Goal: Information Seeking & Learning: Check status

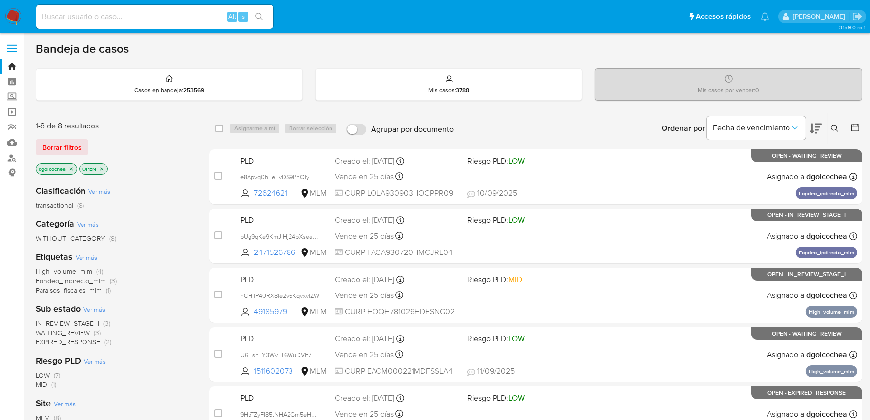
click at [833, 126] on icon at bounding box center [835, 128] width 8 height 8
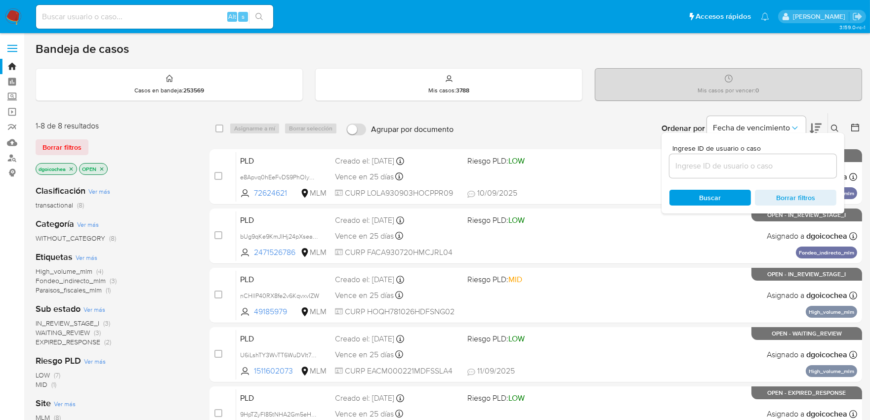
click at [762, 167] on input at bounding box center [752, 165] width 167 height 13
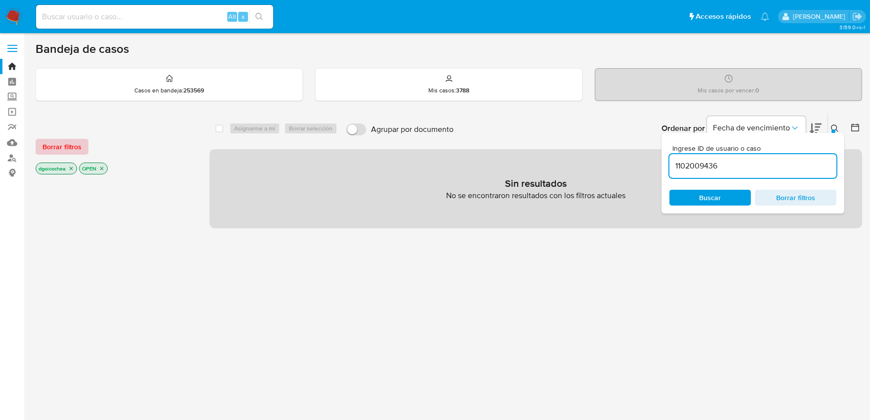
click at [67, 140] on span "Borrar filtros" at bounding box center [61, 147] width 39 height 14
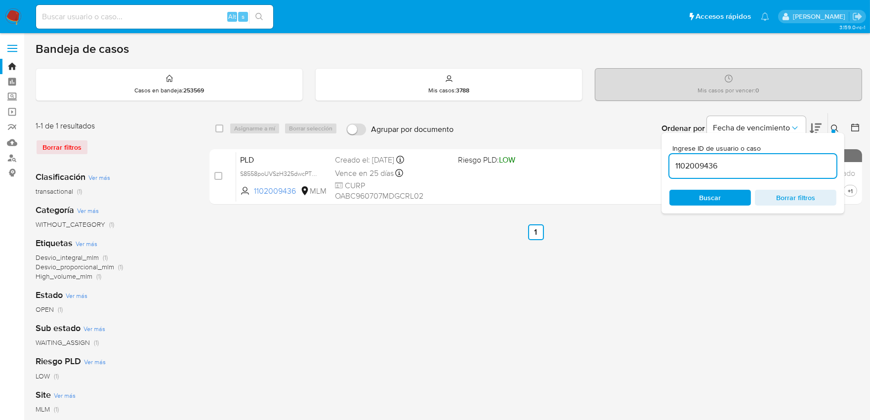
click at [837, 125] on icon at bounding box center [835, 128] width 8 height 8
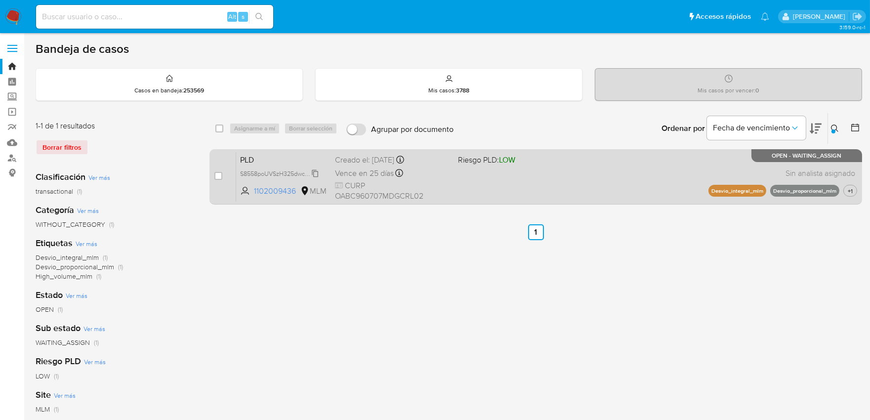
click at [316, 171] on span "S8558poUVSzH325dwcPTh8SM" at bounding box center [283, 172] width 87 height 11
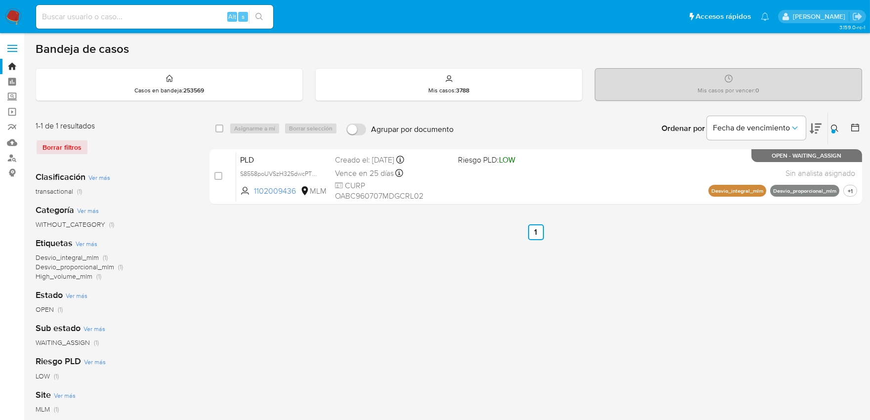
click at [832, 131] on div at bounding box center [833, 131] width 4 height 4
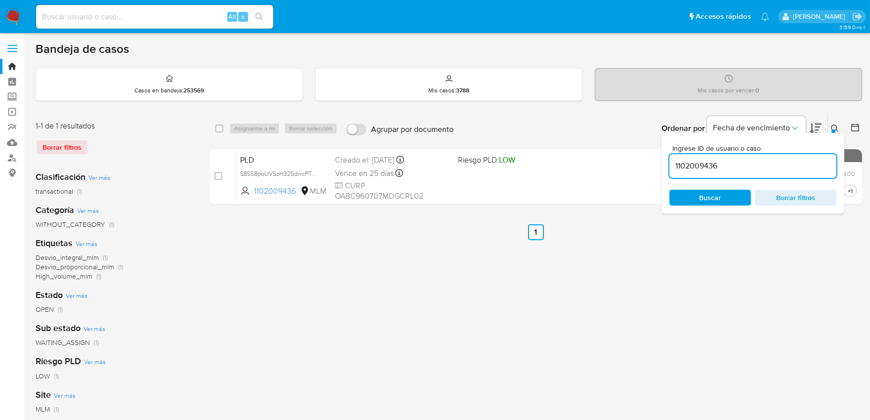
click at [737, 166] on input "1102009436" at bounding box center [752, 165] width 167 height 13
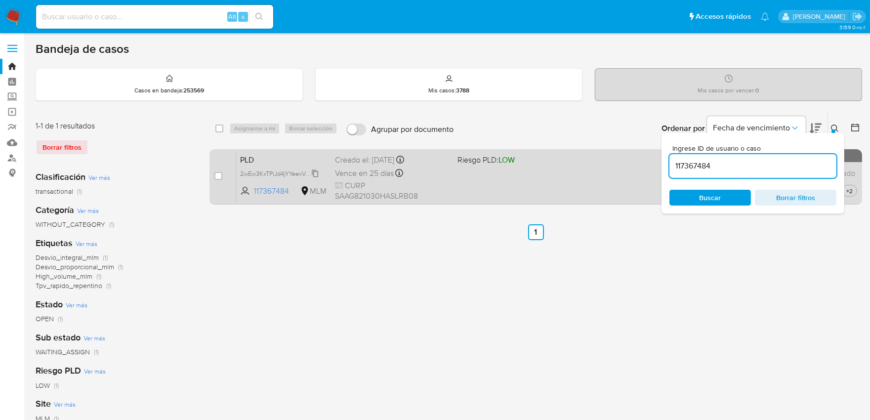
click at [315, 170] on span "2wEw3KxTPiJd4jYYeexVWDgJ" at bounding box center [281, 172] width 82 height 11
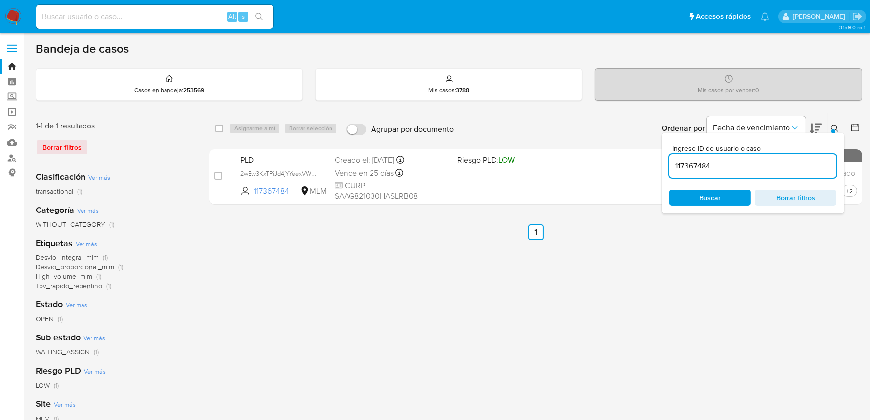
click at [685, 162] on input "117367484" at bounding box center [752, 165] width 167 height 13
paste input "2541031673"
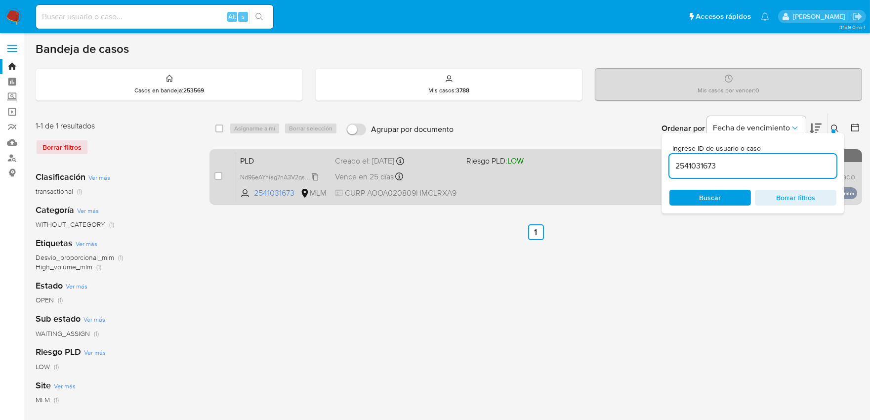
click at [315, 175] on span "Nd96eAYniag7nA3V2qsXLArj" at bounding box center [279, 176] width 79 height 11
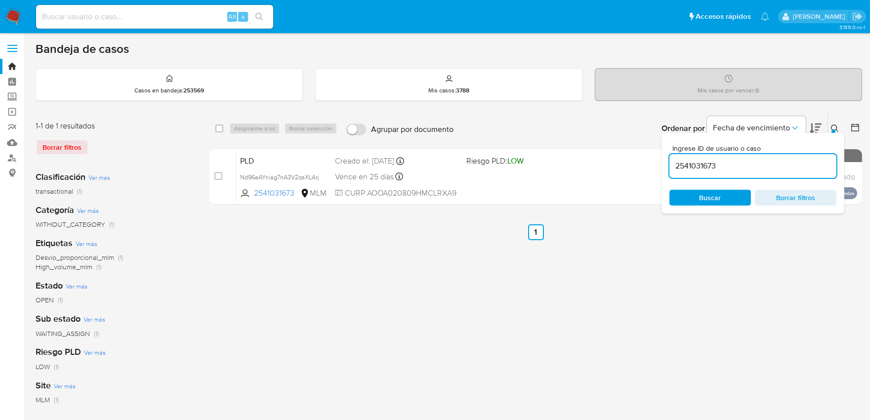
click at [688, 169] on input "2541031673" at bounding box center [752, 165] width 167 height 13
paste input "233867109"
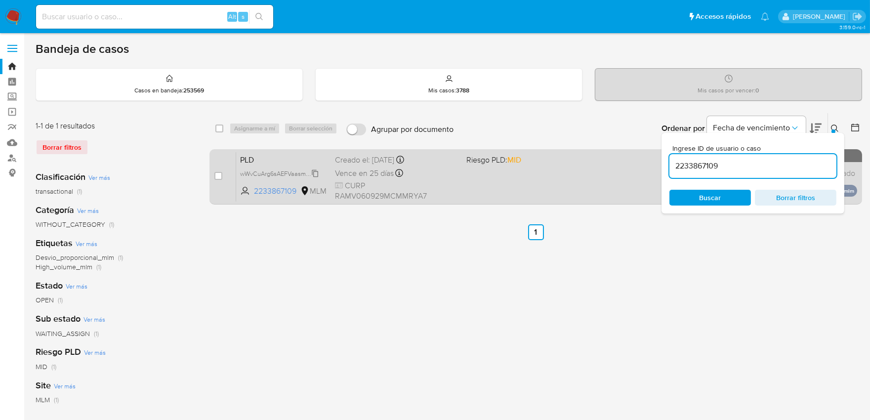
click at [317, 170] on span "wWvCuArg6sAEFVaasmCVNIg9" at bounding box center [283, 172] width 87 height 11
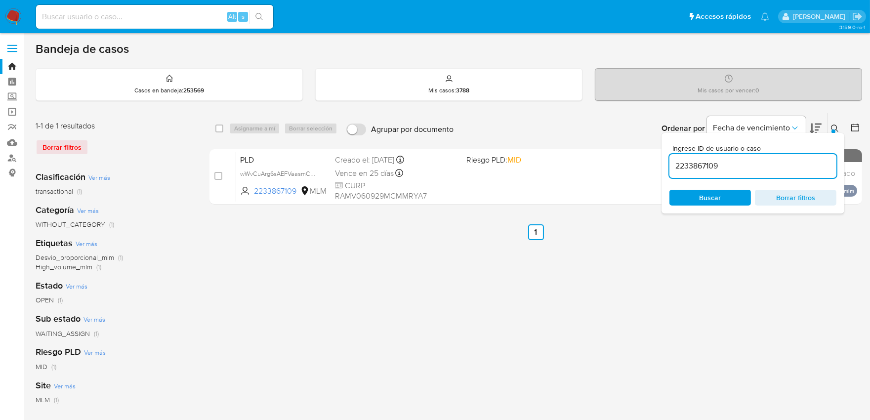
click at [683, 167] on input "2233867109" at bounding box center [752, 165] width 167 height 13
paste input "57961892"
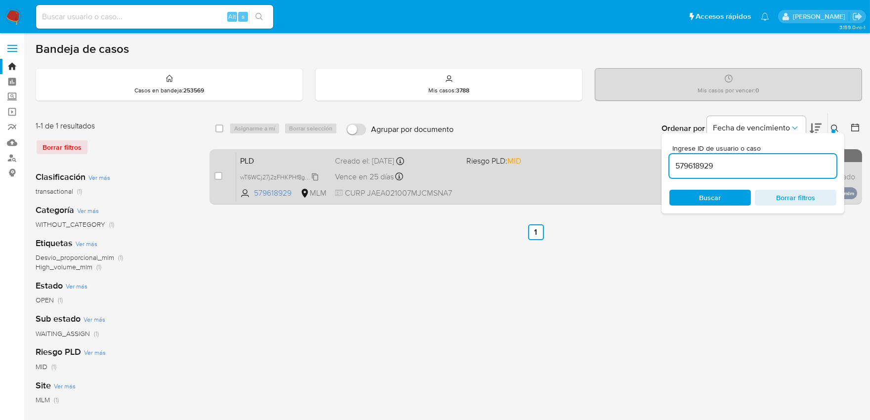
click at [318, 175] on span "wT6WCj27j2zFHKPHf8gcPXpO" at bounding box center [281, 176] width 83 height 11
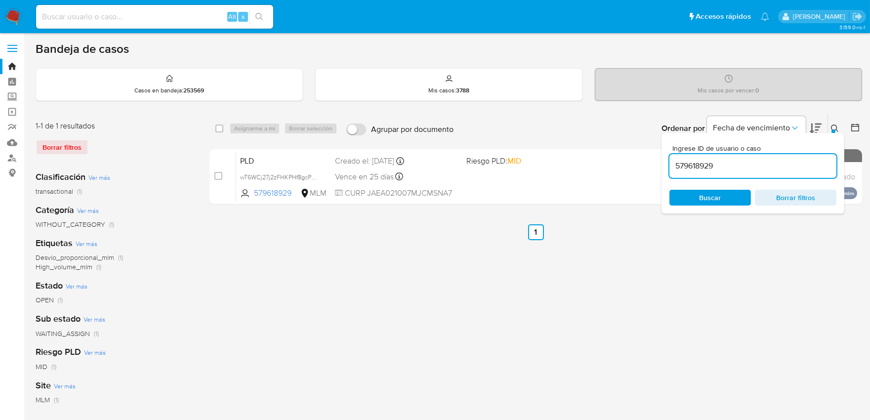
click at [705, 166] on input "579618929" at bounding box center [752, 165] width 167 height 13
paste input "191188192"
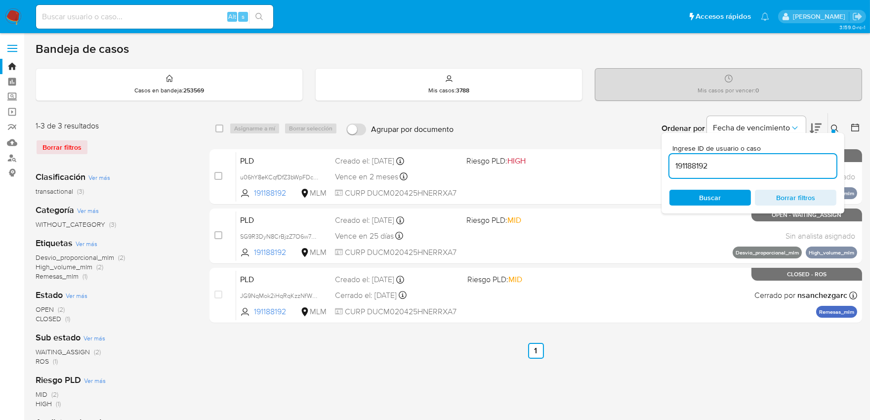
click at [680, 163] on input "191188192" at bounding box center [752, 165] width 167 height 13
paste input "73509606"
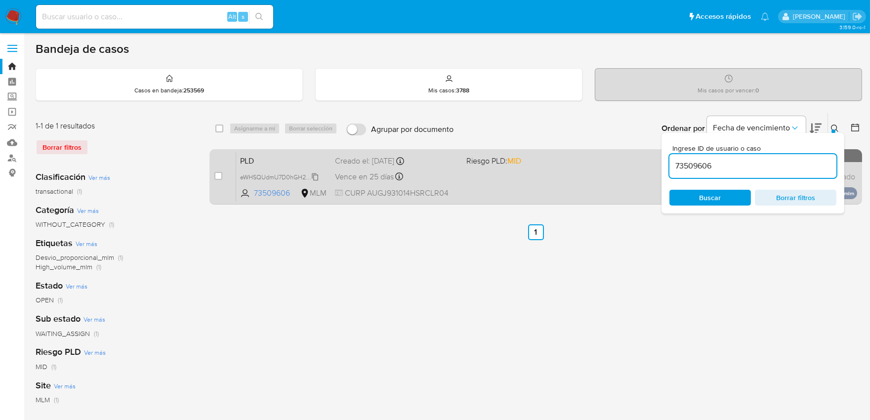
click at [314, 173] on span "eWHSQUdmU7D0hGH2PrCflfCG" at bounding box center [284, 176] width 89 height 11
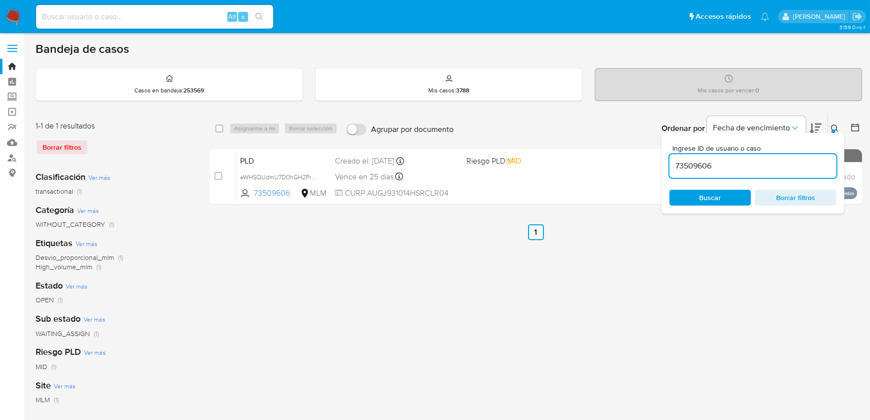
click at [697, 159] on input "73509606" at bounding box center [752, 165] width 167 height 13
paste input "191188192"
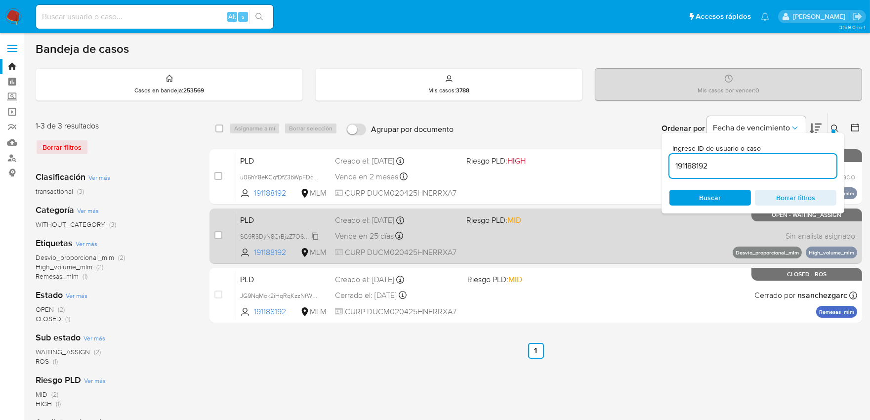
click at [313, 234] on span "SG9R3DyN8CrBjzZ7O6w7W5sM" at bounding box center [284, 235] width 88 height 11
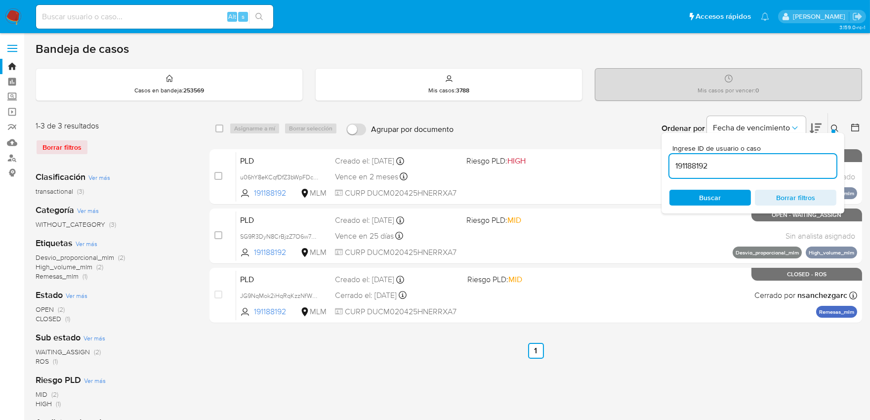
click at [678, 163] on input "191188192" at bounding box center [752, 165] width 167 height 13
paste input "72875234"
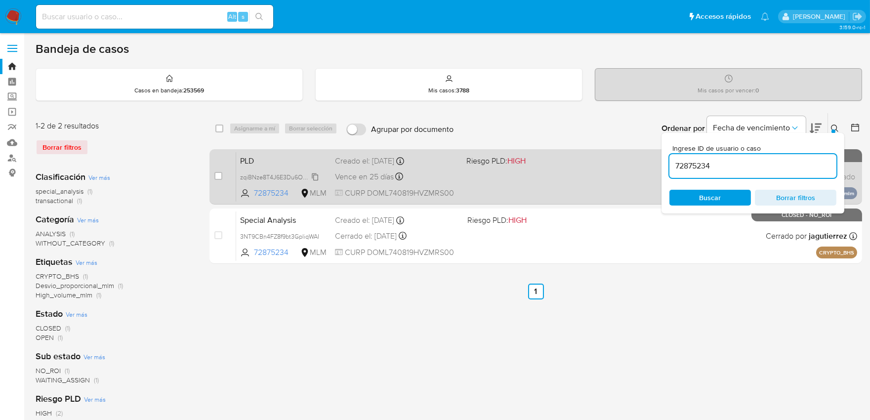
click at [314, 174] on span "zqiBNze8T4J6E3Du6O2q0zAf" at bounding box center [281, 176] width 82 height 11
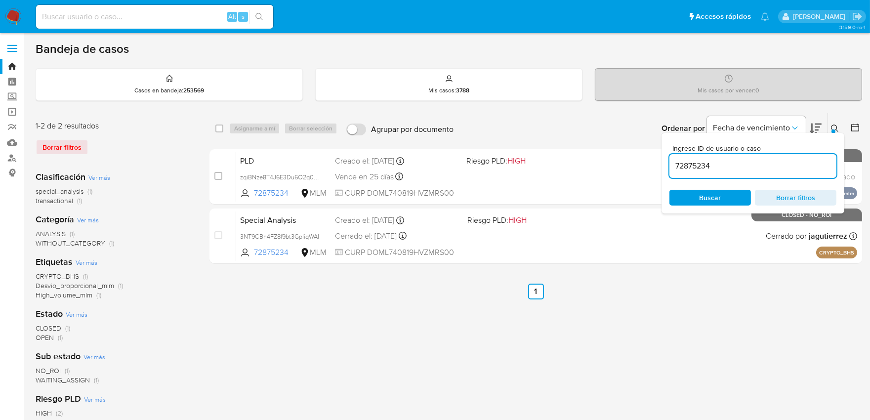
click at [683, 156] on div "72875234" at bounding box center [752, 166] width 167 height 24
click at [689, 165] on input "72875234" at bounding box center [752, 165] width 167 height 13
paste input "270024086"
click at [704, 195] on div "Buscar Borrar filtros" at bounding box center [752, 198] width 167 height 16
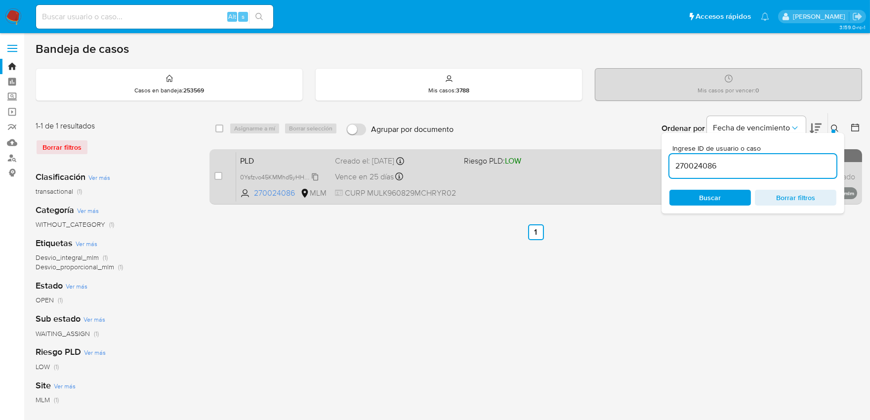
click at [318, 175] on span "0Ysfzvo45KMMhd5yHHW7Xt2Q" at bounding box center [283, 176] width 87 height 11
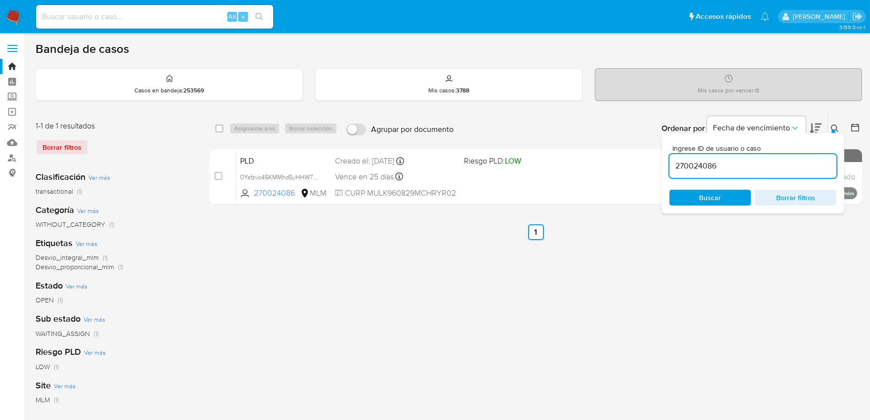
click at [677, 159] on input "270024086" at bounding box center [752, 165] width 167 height 13
paste input "507343794"
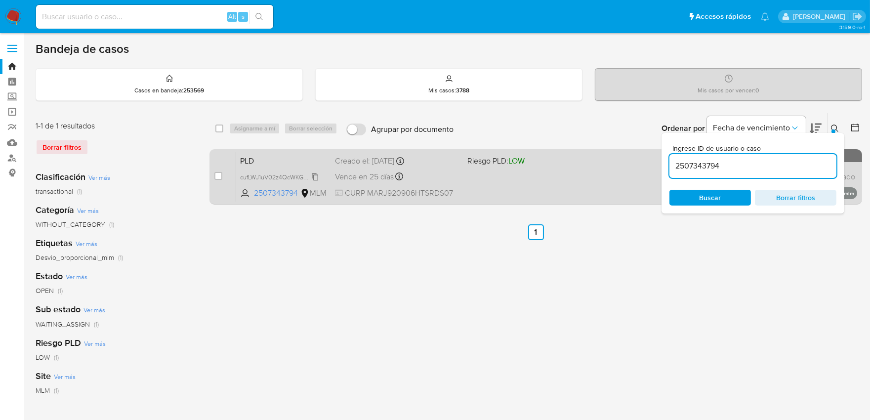
click at [317, 173] on span "cufLWJ1uV02z4QcWKGPgiPi9" at bounding box center [280, 176] width 80 height 11
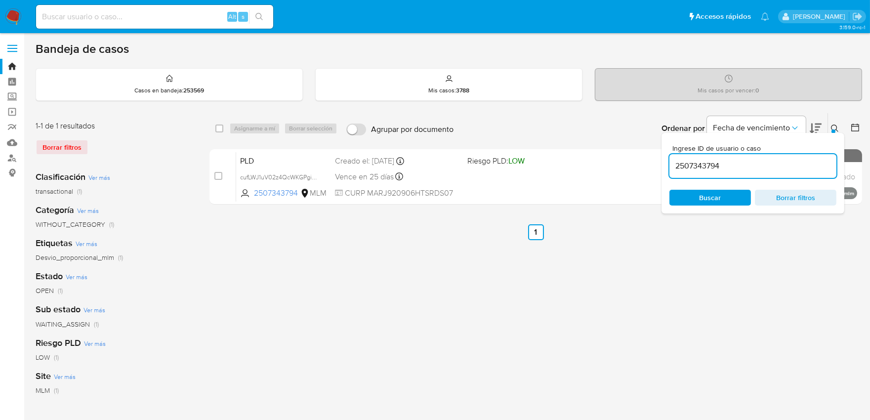
click at [688, 165] on input "2507343794" at bounding box center [752, 165] width 167 height 13
paste input "429755712"
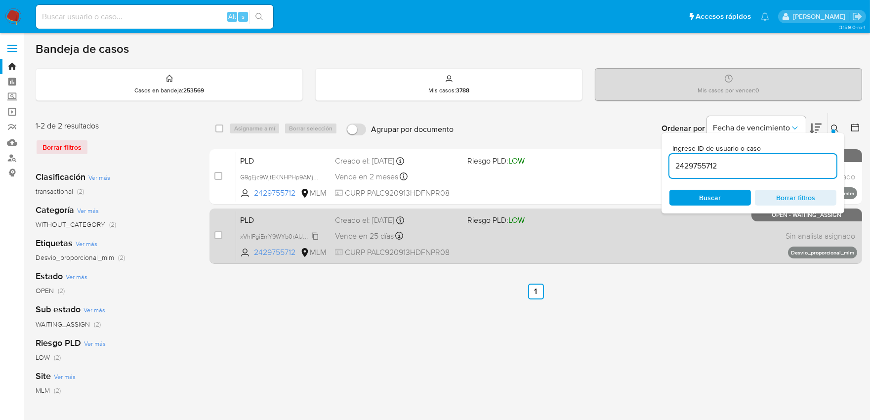
click at [316, 235] on span "xVhIPgiEmY9WYb0rAUmaTCPZ" at bounding box center [282, 235] width 85 height 11
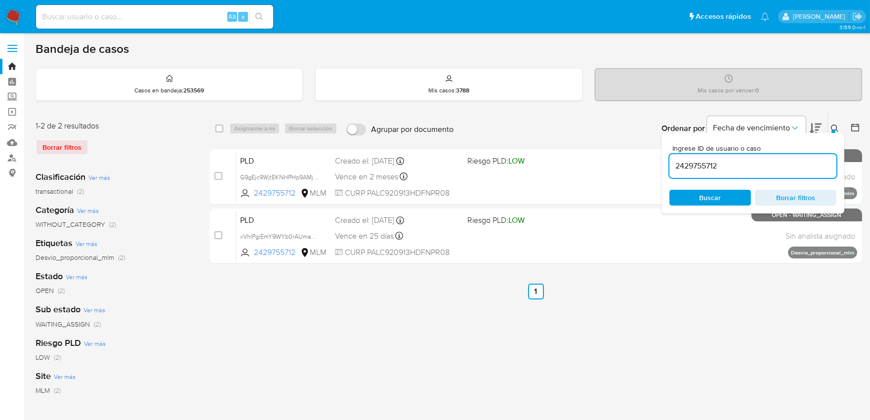
click at [692, 161] on input "2429755712" at bounding box center [752, 165] width 167 height 13
paste input "352317867"
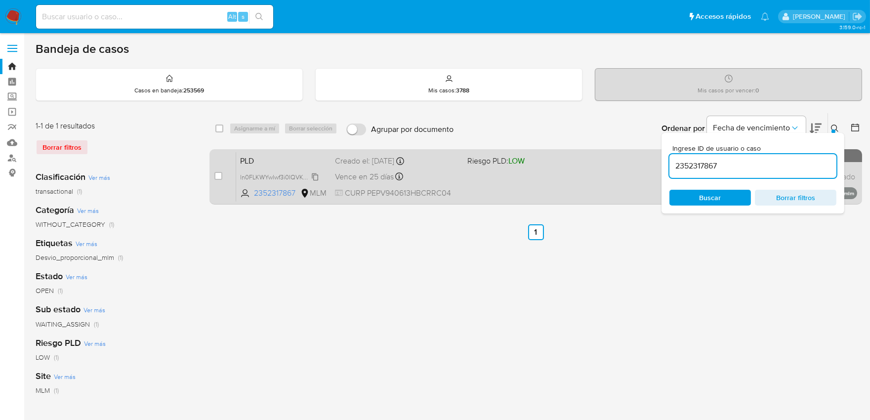
click at [314, 178] on span "ln0FLKWYwlwf3i0IQVKCiQxd" at bounding box center [280, 176] width 80 height 11
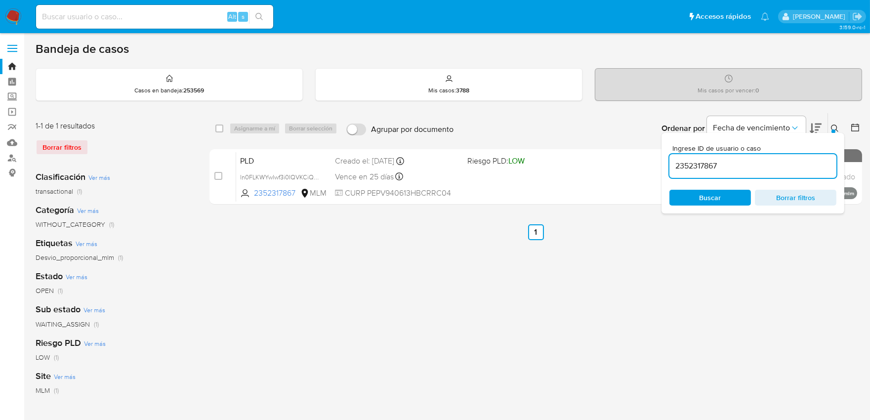
click at [704, 165] on input "2352317867" at bounding box center [752, 165] width 167 height 13
paste input "281851410"
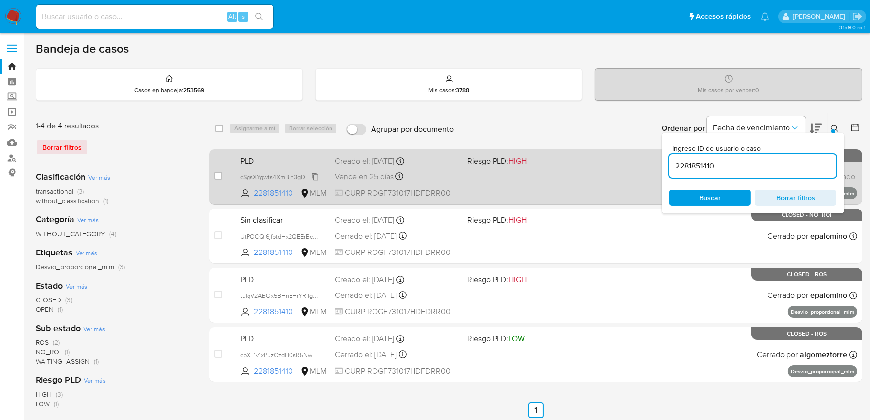
click at [315, 175] on span "cSgsXYgwts4XmBIh3gD0JnNi" at bounding box center [280, 176] width 81 height 11
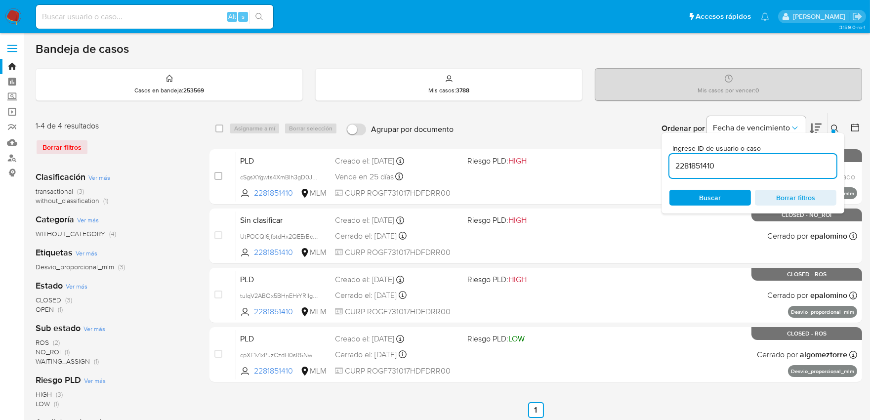
click at [696, 168] on input "2281851410" at bounding box center [752, 165] width 167 height 13
paste input "02686735"
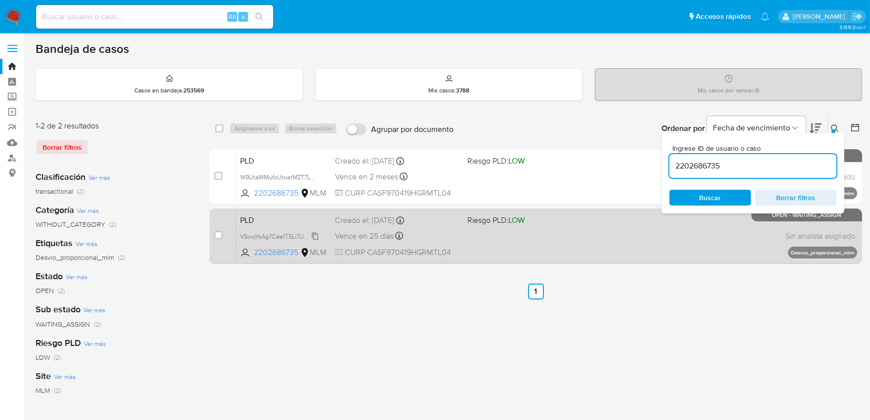
click at [314, 234] on span "VSwqYsAg7Cee1T5Li7LIhHHt" at bounding box center [279, 235] width 78 height 11
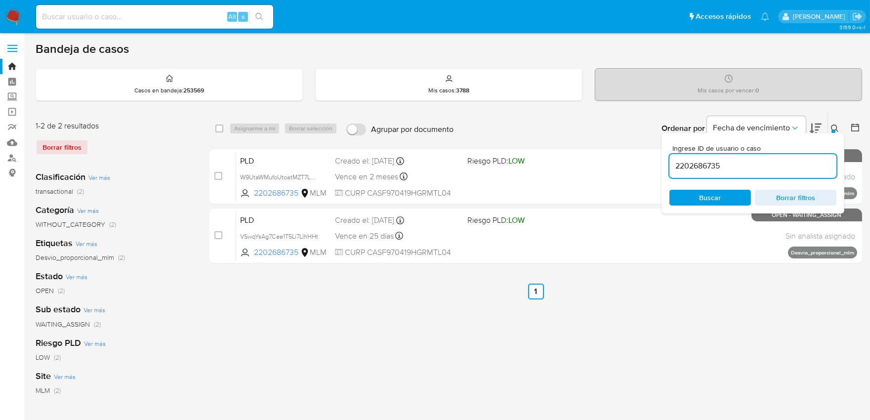
click at [688, 169] on input "2202686735" at bounding box center [752, 165] width 167 height 13
paste input "059643256"
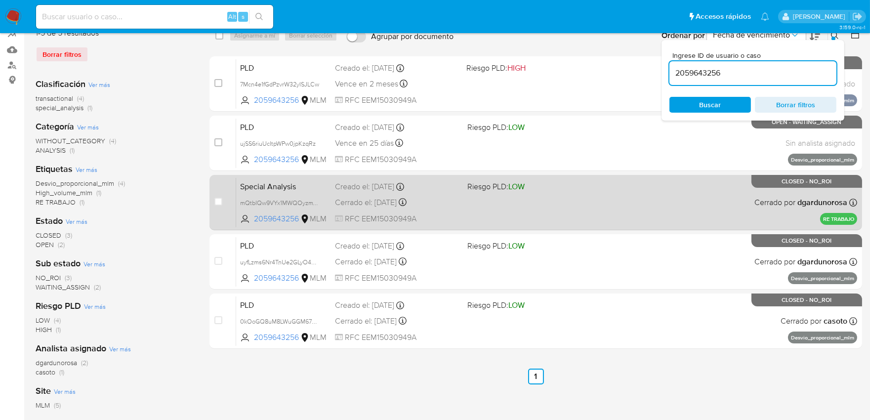
scroll to position [110, 0]
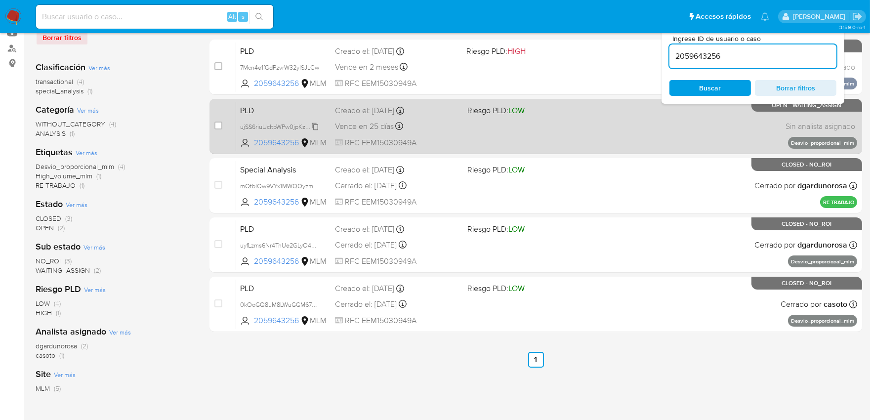
click at [313, 124] on span "ujSS6riuUcItpWPw0jpKzqRz" at bounding box center [278, 125] width 76 height 11
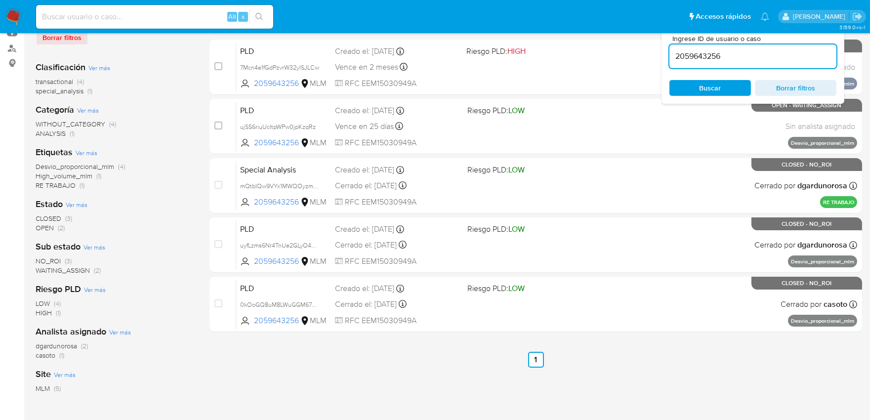
click at [709, 60] on input "2059643256" at bounding box center [752, 56] width 167 height 13
paste input "1591674749"
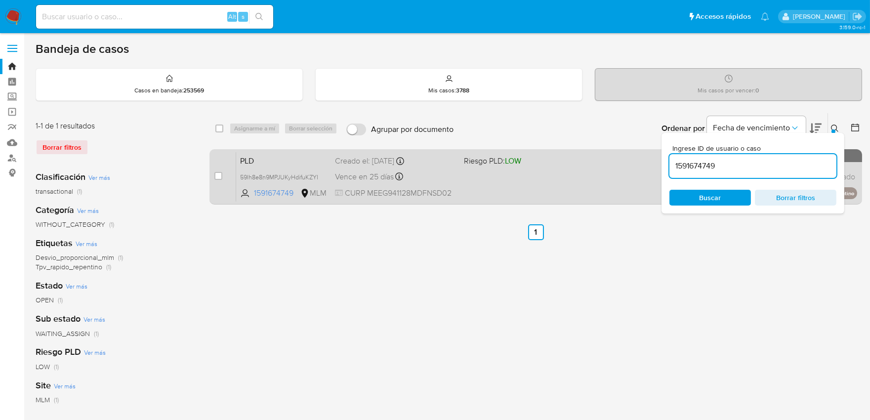
click at [319, 175] on span "59Ih8e8n9MPJUKyHdifuKZYI" at bounding box center [283, 176] width 87 height 11
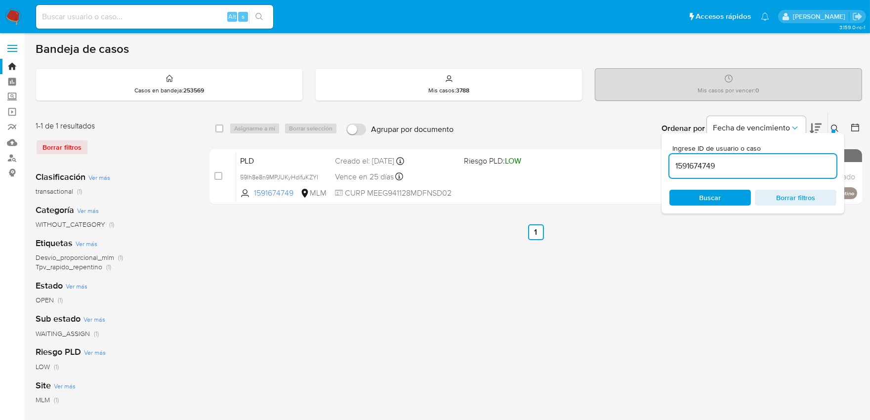
click at [686, 161] on input "1591674749" at bounding box center [752, 165] width 167 height 13
paste input "09813130"
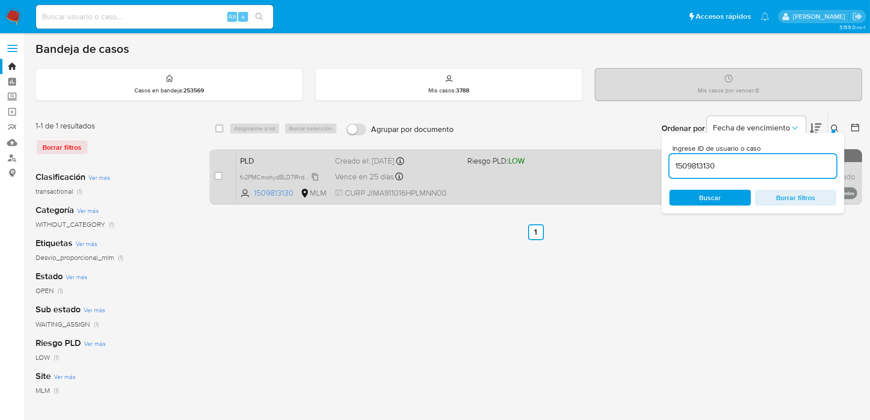
click at [316, 174] on span "fv2PMCmohydBLD7lRrdvdvi9" at bounding box center [279, 176] width 79 height 11
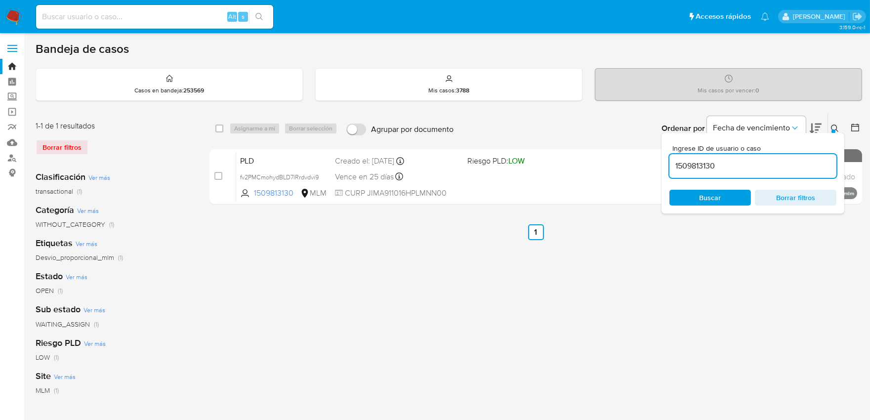
click at [697, 162] on input "1509813130" at bounding box center [752, 165] width 167 height 13
paste input "083609434"
click at [697, 162] on input "1509810836094343130" at bounding box center [752, 165] width 167 height 13
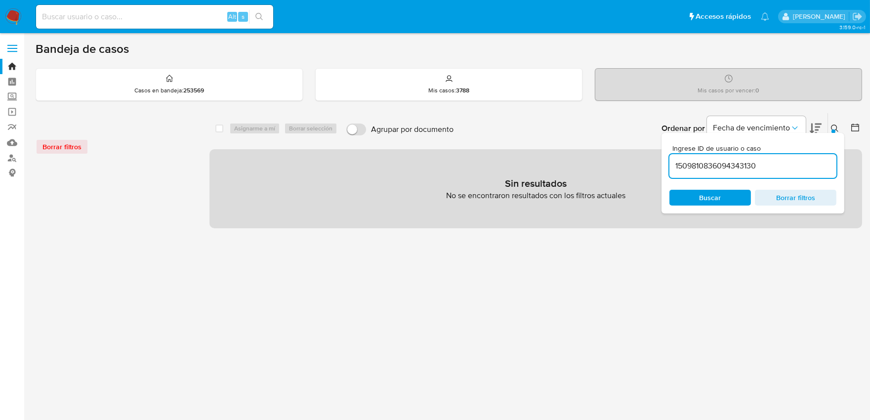
click at [697, 162] on input "1509810836094343130" at bounding box center [752, 165] width 167 height 13
paste input "083609434"
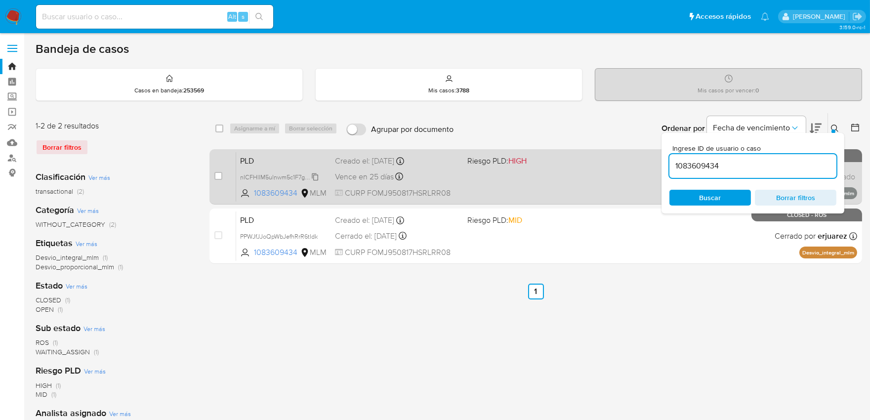
click at [314, 174] on span "nICFHlIM5ulnwm5c1F7gWFnZ" at bounding box center [280, 176] width 80 height 11
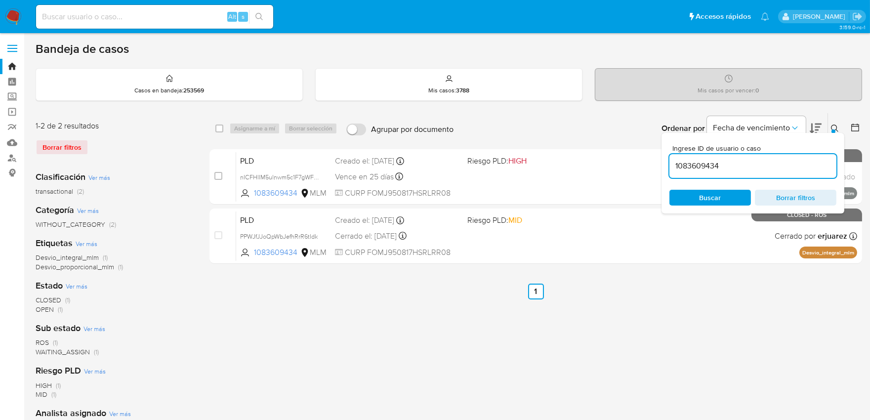
click at [688, 165] on input "1083609434" at bounding box center [752, 165] width 167 height 13
paste input "799225533"
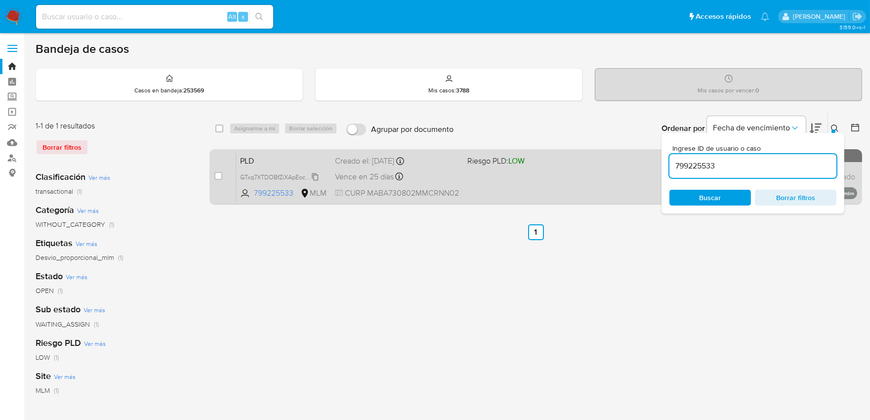
click at [315, 176] on span "GTxq7XTDOBfZiXApEocwUuRm" at bounding box center [283, 176] width 86 height 11
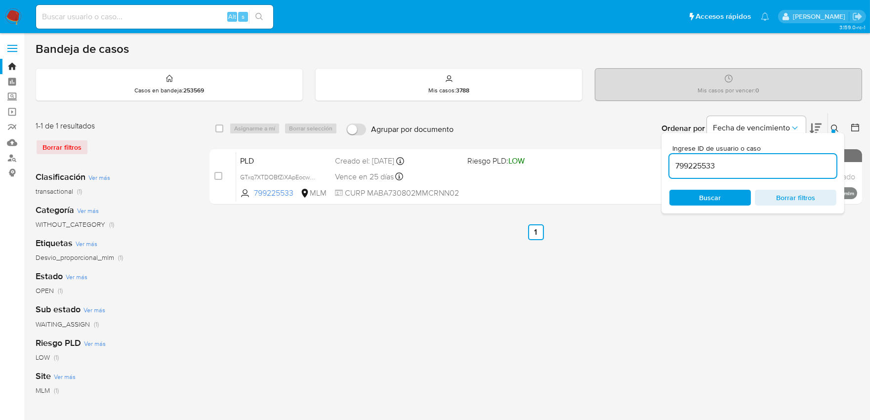
click at [694, 161] on input "799225533" at bounding box center [752, 165] width 167 height 13
paste input "572612197"
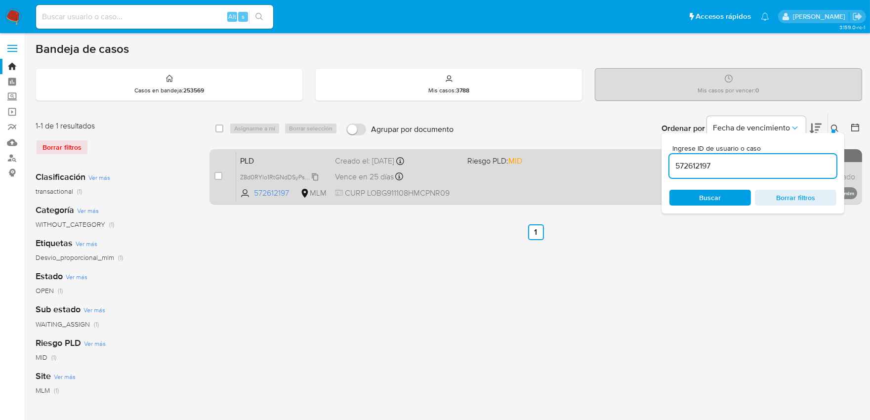
click at [314, 175] on span "Z8d0RYIo1RtGNdDSyPss2yuT" at bounding box center [280, 176] width 80 height 11
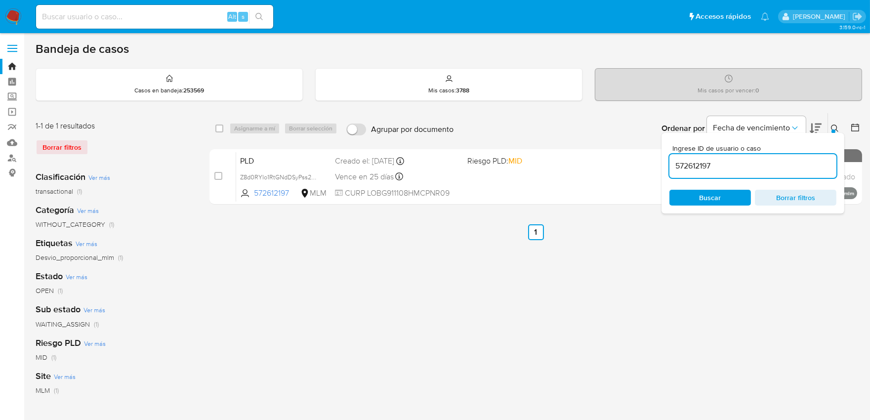
click at [690, 160] on input "572612197" at bounding box center [752, 165] width 167 height 13
paste input "466759580"
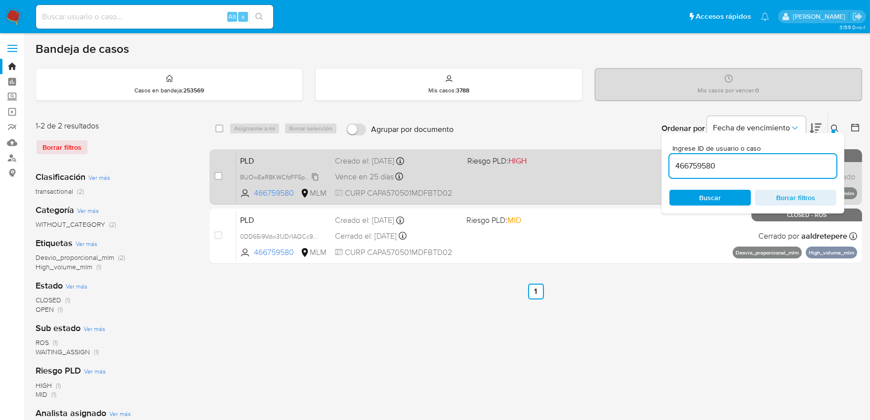
click at [313, 177] on span "BUOwEaR8KWCfdFF5pXkzrzl5" at bounding box center [282, 176] width 84 height 11
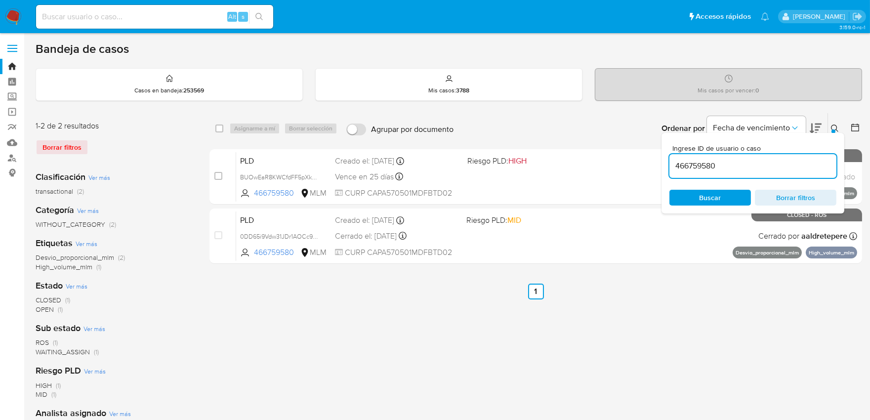
click at [687, 163] on input "466759580" at bounding box center [752, 165] width 167 height 13
paste input "4255959"
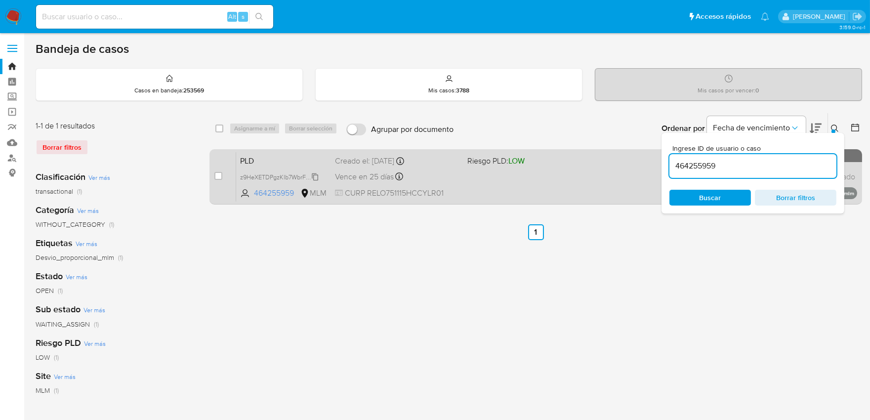
click at [312, 174] on span "z9HeXETDPgzKIb7WbrFZNsJr" at bounding box center [280, 176] width 81 height 11
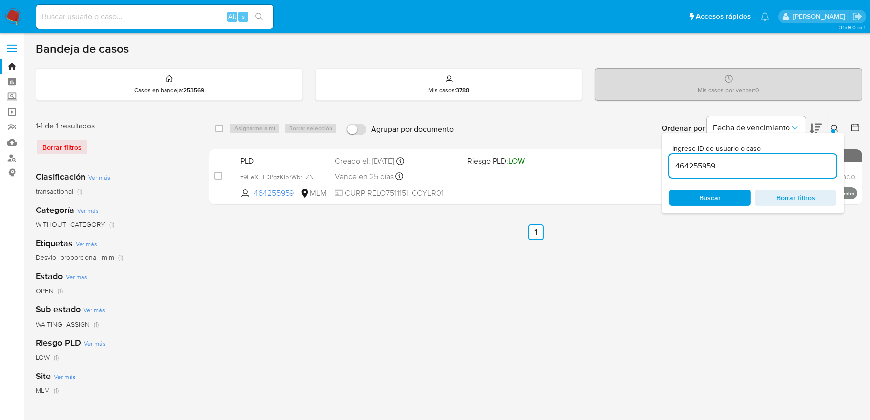
click at [700, 159] on input "464255959" at bounding box center [752, 165] width 167 height 13
paste input "262916204"
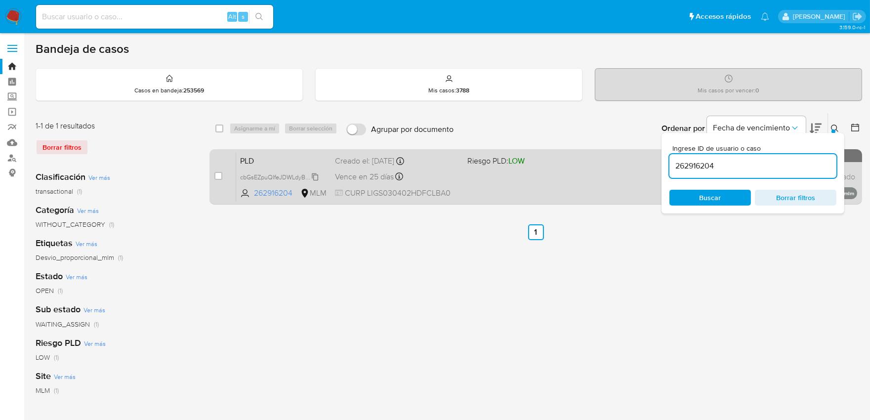
click at [315, 174] on span "cbGsEZpuQIfeJDWLdyB0xl5Z" at bounding box center [280, 176] width 80 height 11
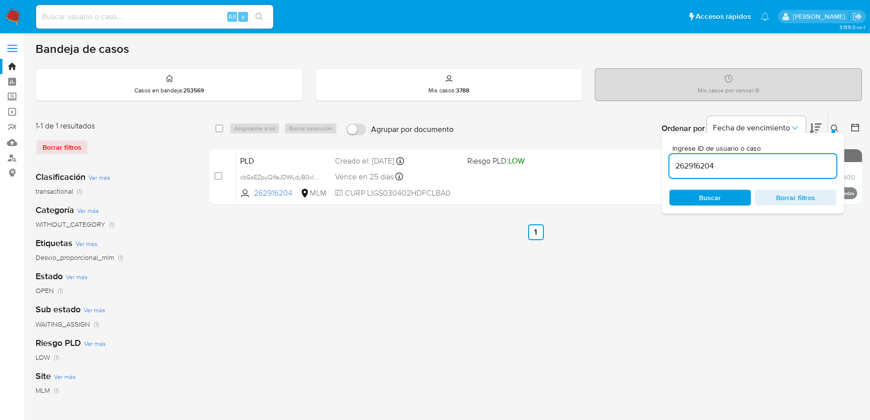
click at [706, 168] on input "262916204" at bounding box center [752, 165] width 167 height 13
paste input "18583147"
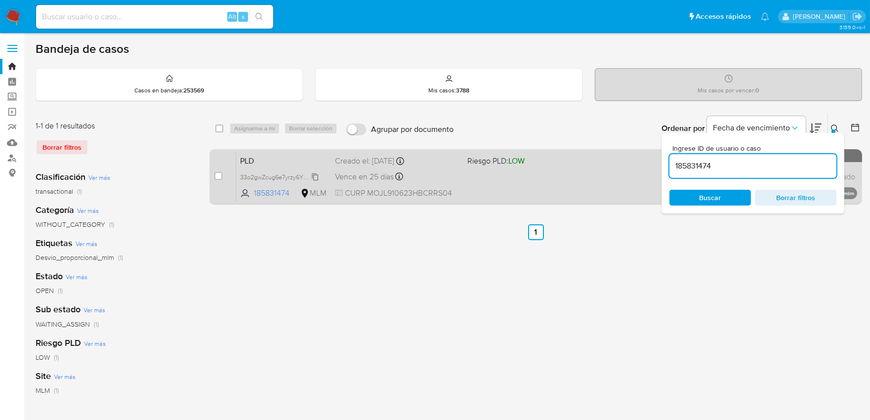
click at [315, 172] on span "33o2gwZcug6e7yrzy6YLI7z3" at bounding box center [278, 176] width 77 height 11
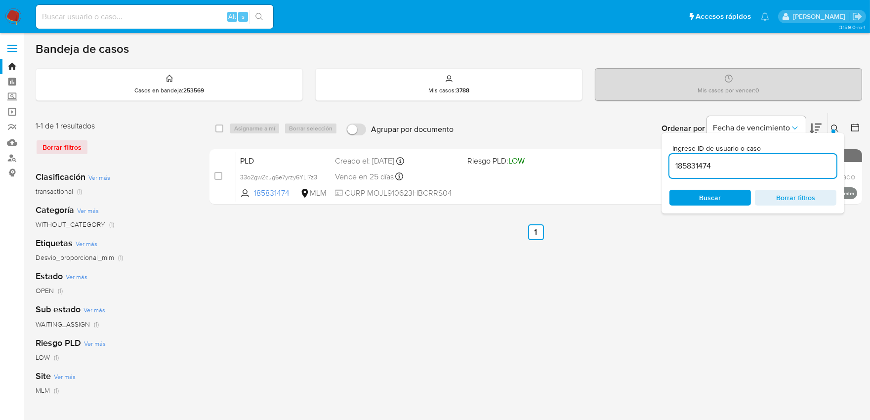
click at [693, 161] on input "185831474" at bounding box center [752, 165] width 167 height 13
paste input "3419362"
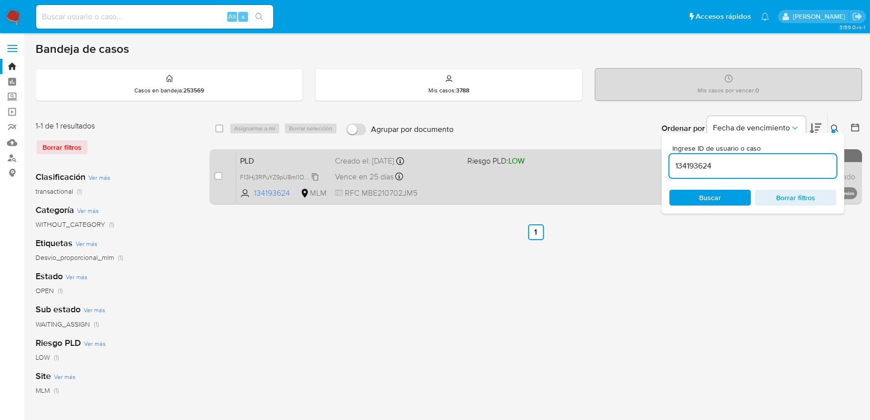
click at [317, 174] on span "F13Hj3RPuYZ9pU8mI1O5AKlp" at bounding box center [280, 176] width 80 height 11
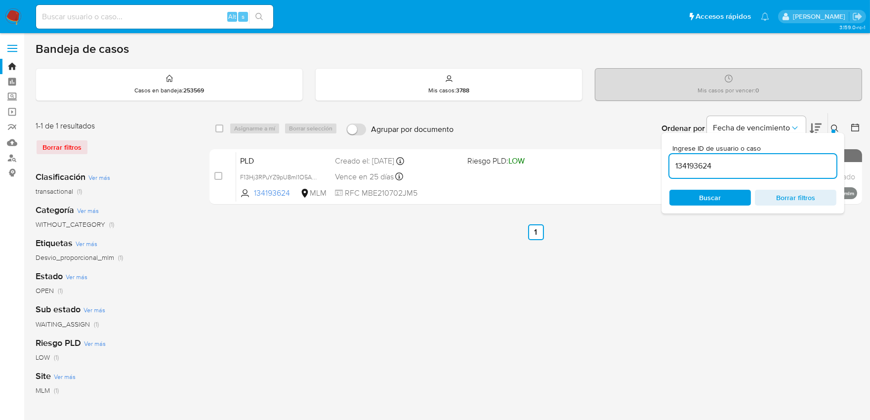
click at [700, 159] on input "134193624" at bounding box center [752, 165] width 167 height 13
paste input "2576414755"
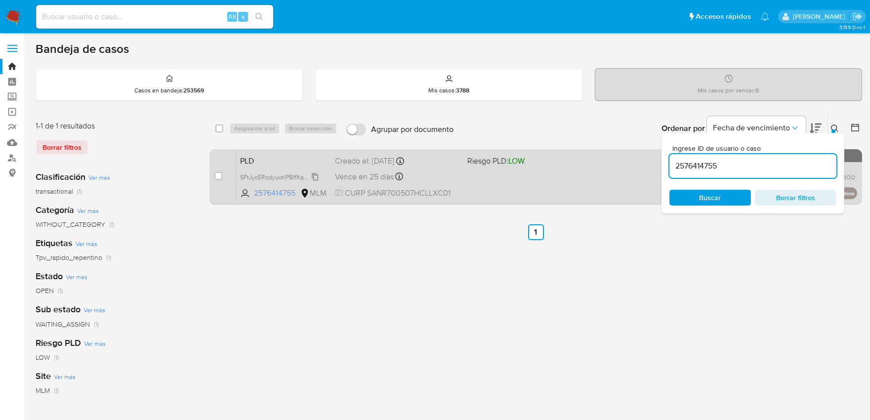
click at [312, 177] on span "SFtJycERodyuotlPBIfXqbg3" at bounding box center [277, 176] width 74 height 11
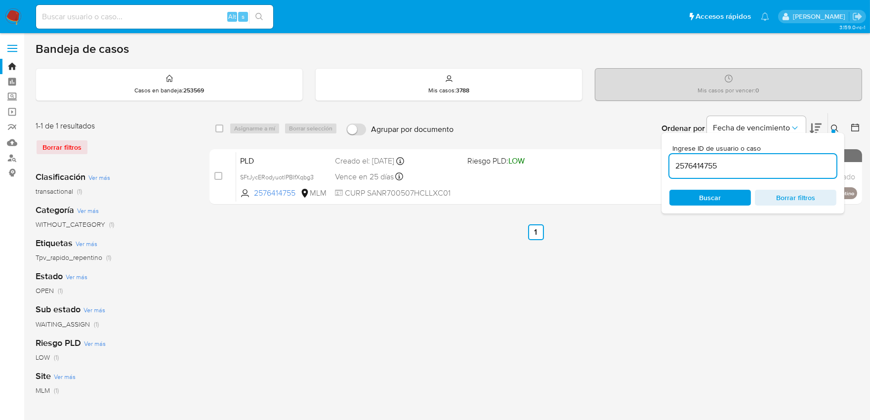
click at [683, 167] on input "2576414755" at bounding box center [752, 165] width 167 height 13
paste input "191188192"
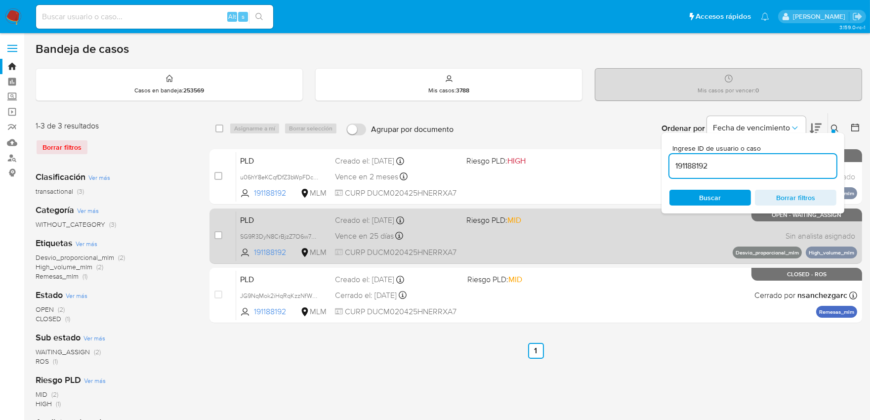
click at [240, 220] on span "PLD" at bounding box center [283, 219] width 87 height 13
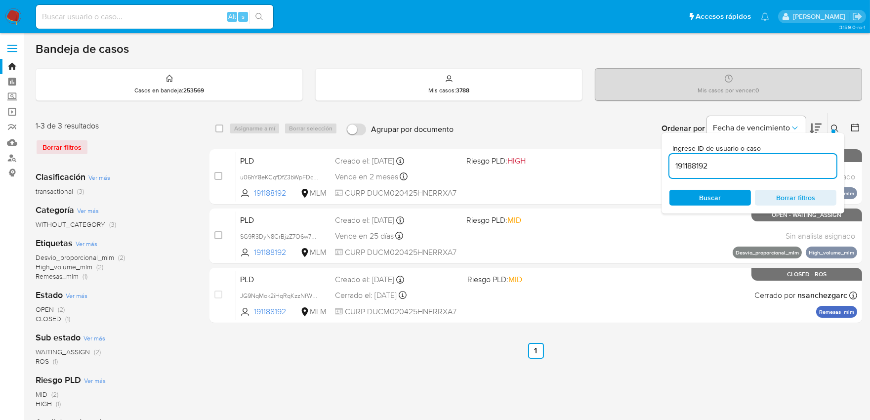
click at [685, 164] on input "191188192" at bounding box center [752, 165] width 167 height 13
click at [684, 164] on input "191188192" at bounding box center [752, 165] width 167 height 13
paste input "2281851410"
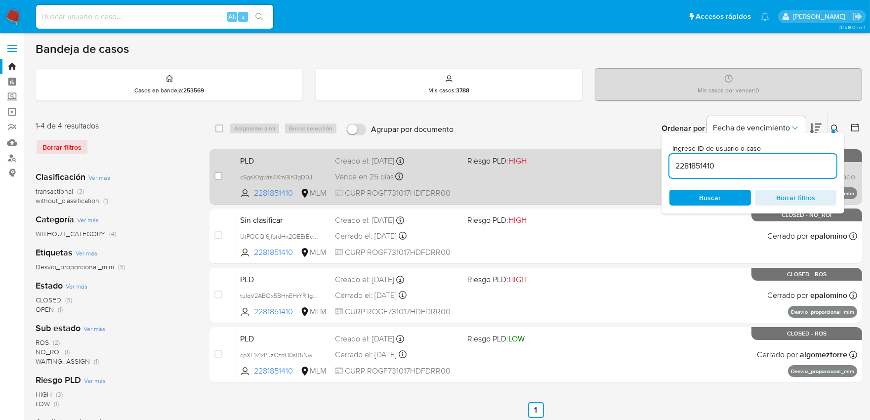
click at [248, 161] on span "PLD" at bounding box center [283, 160] width 87 height 13
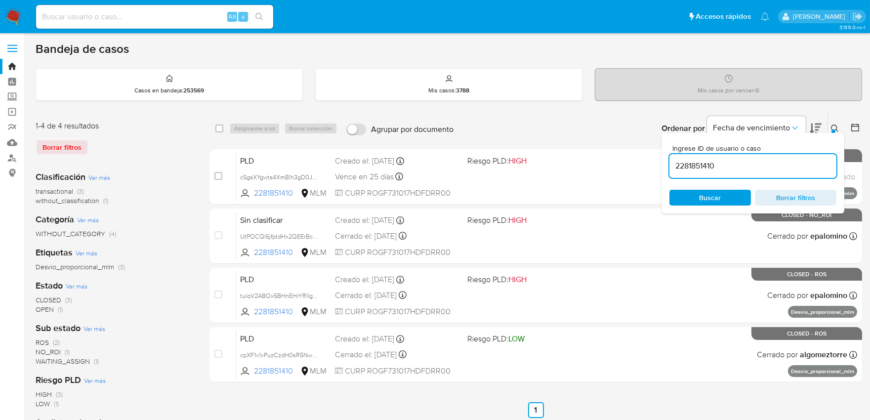
click at [694, 168] on input "2281851410" at bounding box center [752, 165] width 167 height 13
paste input "1083609434"
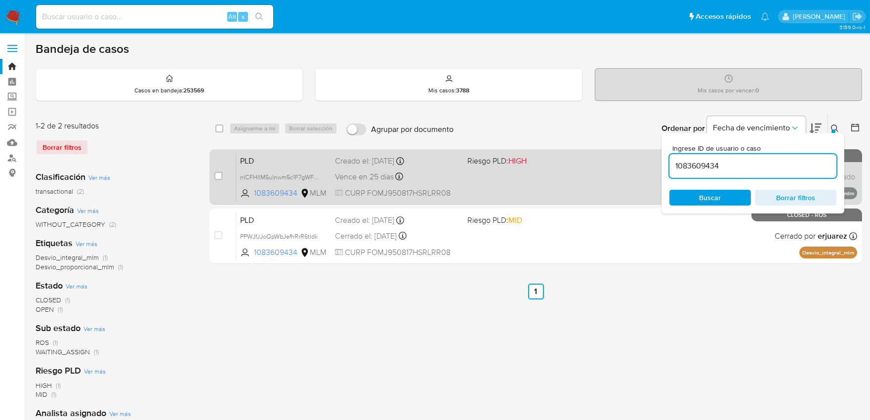
click at [250, 159] on span "PLD" at bounding box center [283, 160] width 87 height 13
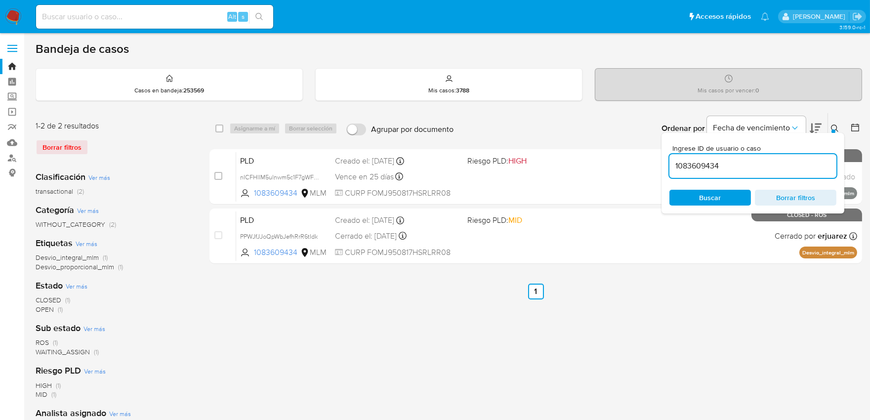
click at [694, 164] on input "1083609434" at bounding box center [752, 165] width 167 height 13
paste input "466759580"
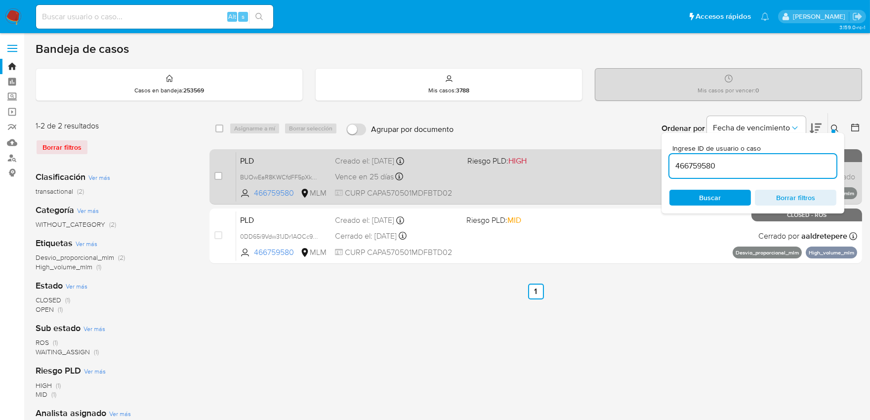
click at [243, 159] on span "PLD" at bounding box center [283, 160] width 87 height 13
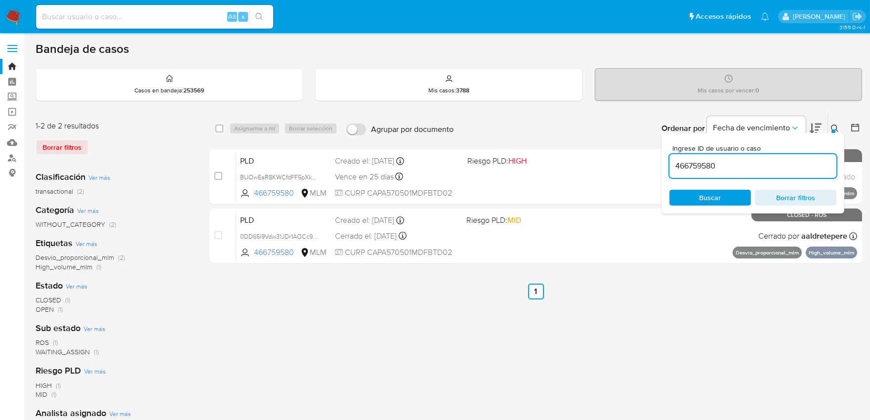
click at [702, 173] on div "466759580" at bounding box center [752, 166] width 167 height 24
click at [699, 164] on input "466759580" at bounding box center [752, 165] width 167 height 13
paste input "191188192"
type input "191188192"
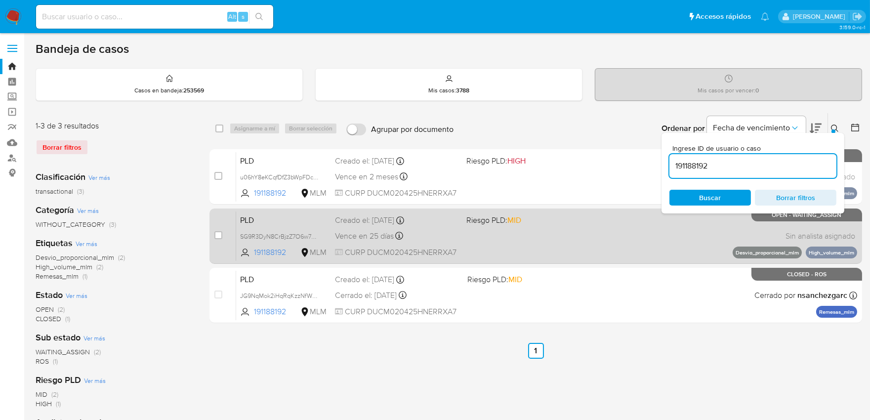
click at [245, 218] on span "PLD" at bounding box center [283, 219] width 87 height 13
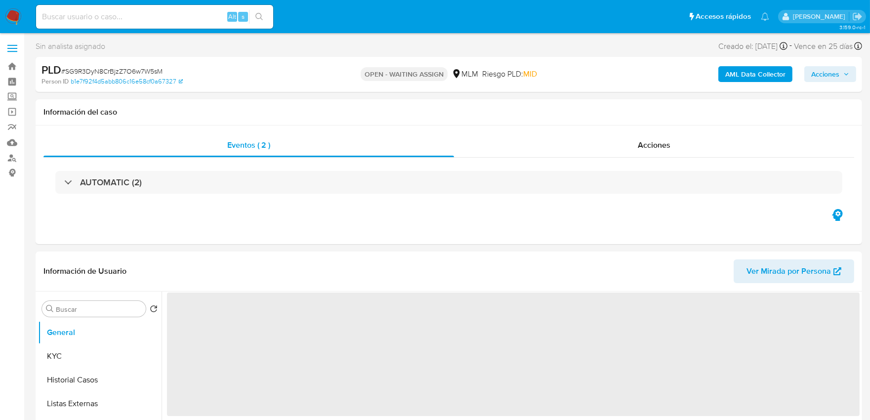
select select "10"
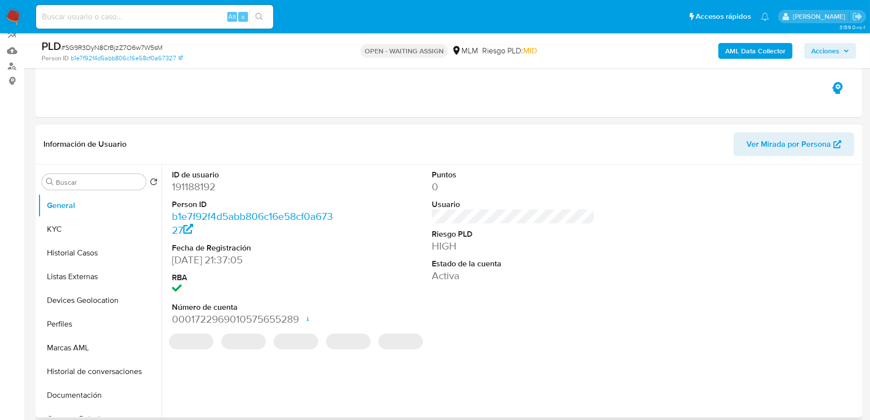
scroll to position [110, 0]
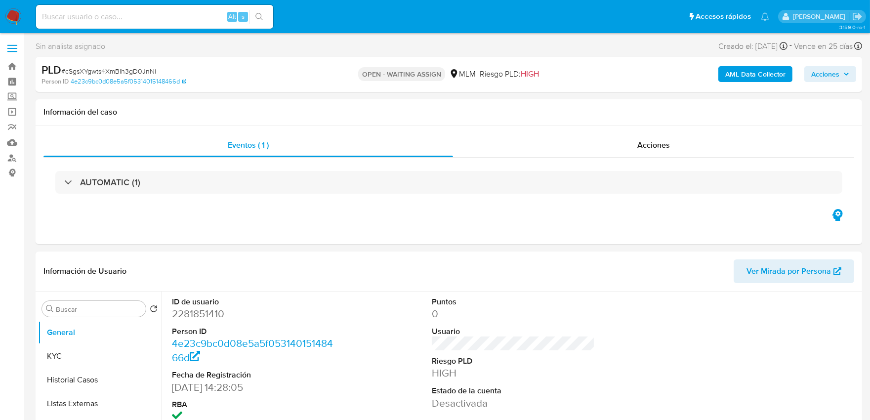
select select "10"
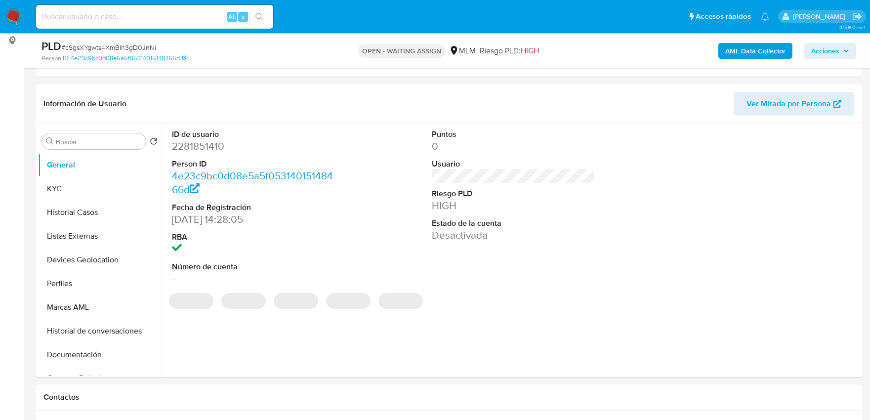
scroll to position [164, 0]
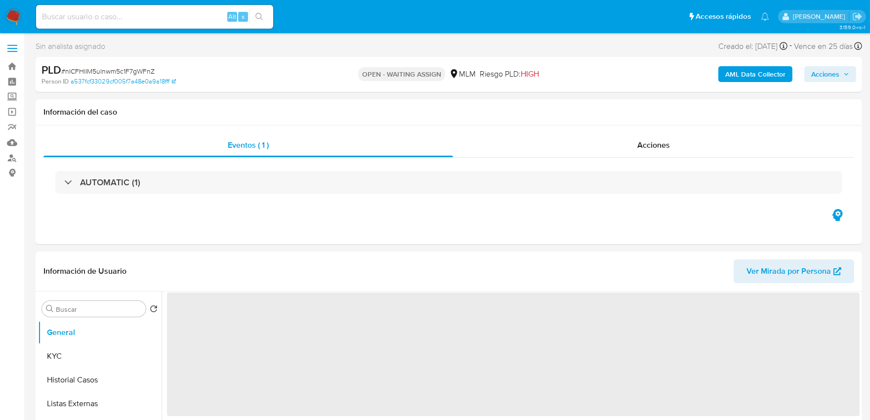
select select "10"
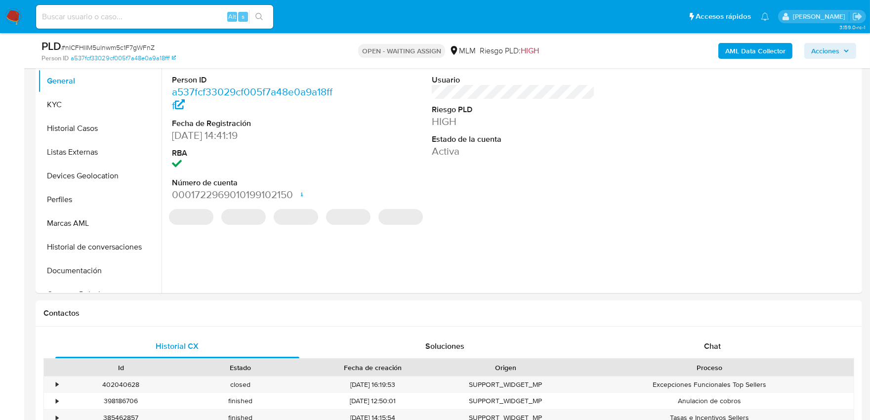
scroll to position [219, 0]
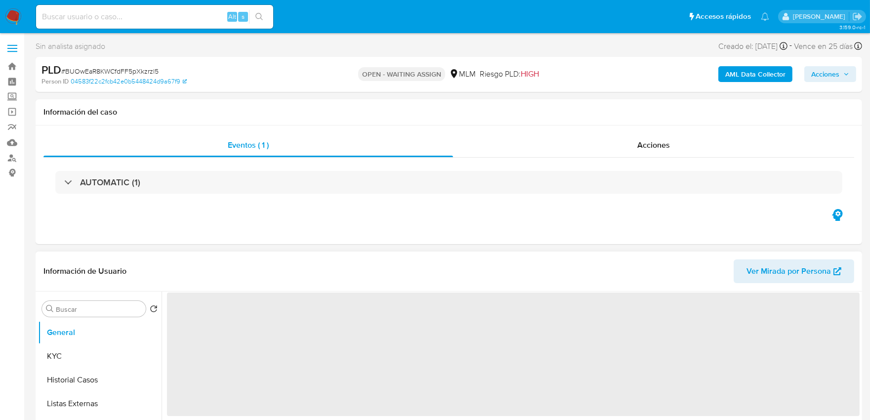
select select "10"
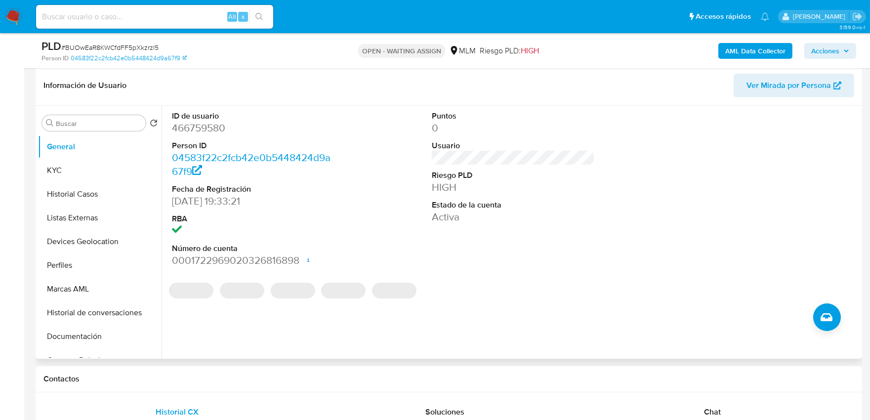
scroll to position [164, 0]
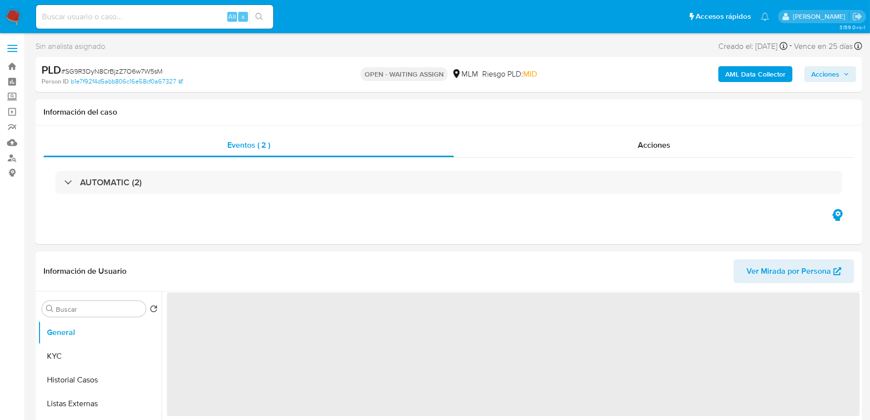
select select "10"
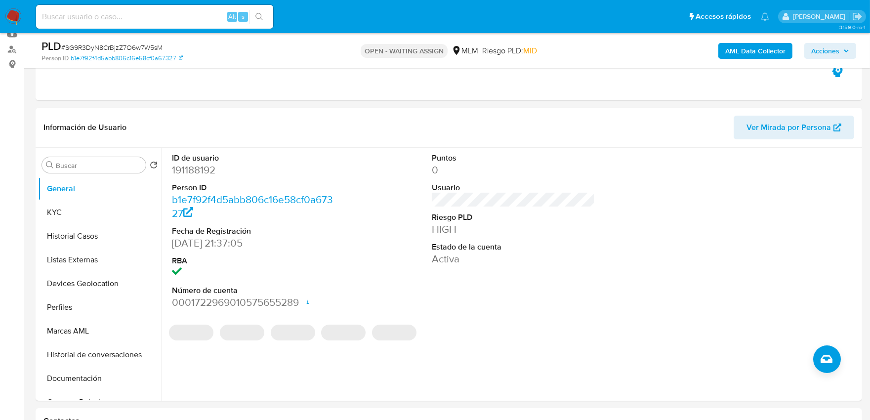
scroll to position [110, 0]
